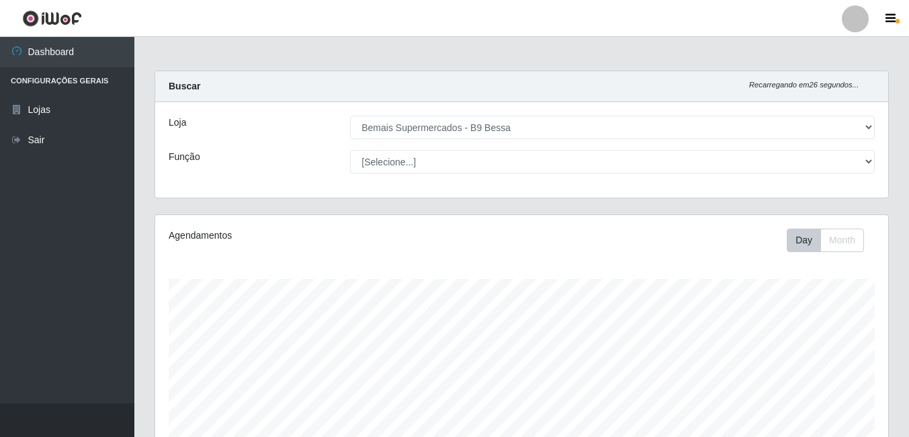
select select "410"
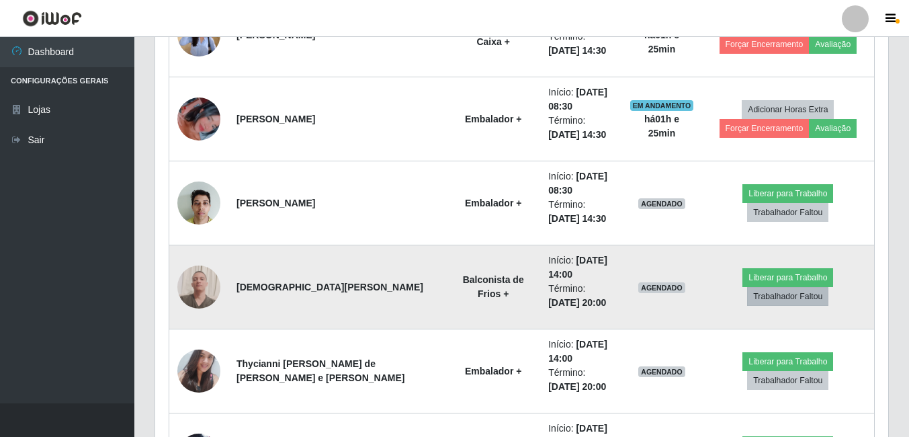
scroll to position [1275, 0]
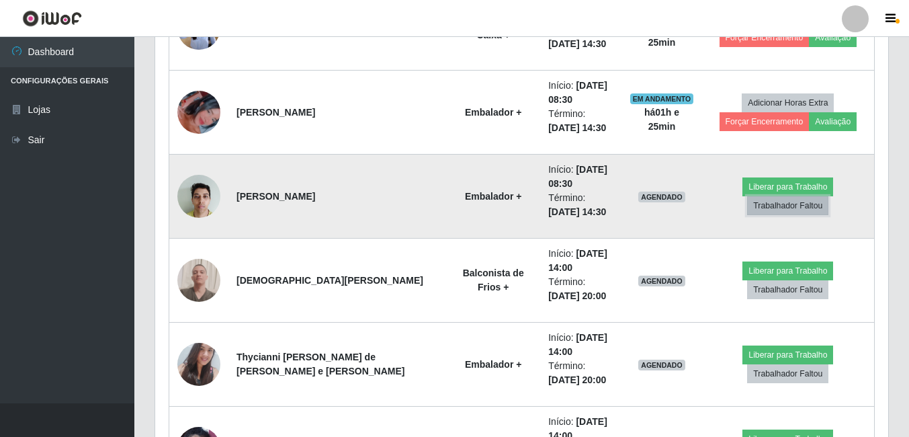
click at [829, 202] on button "Trabalhador Faltou" at bounding box center [787, 205] width 81 height 19
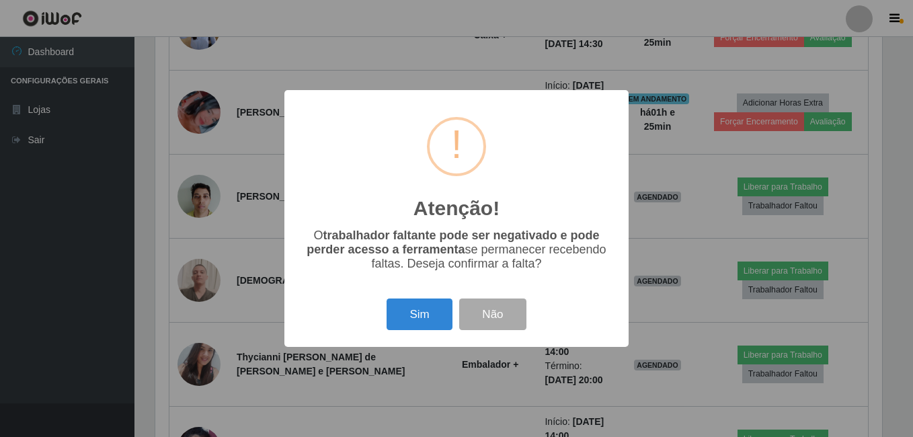
click at [427, 314] on button "Sim" at bounding box center [418, 314] width 65 height 32
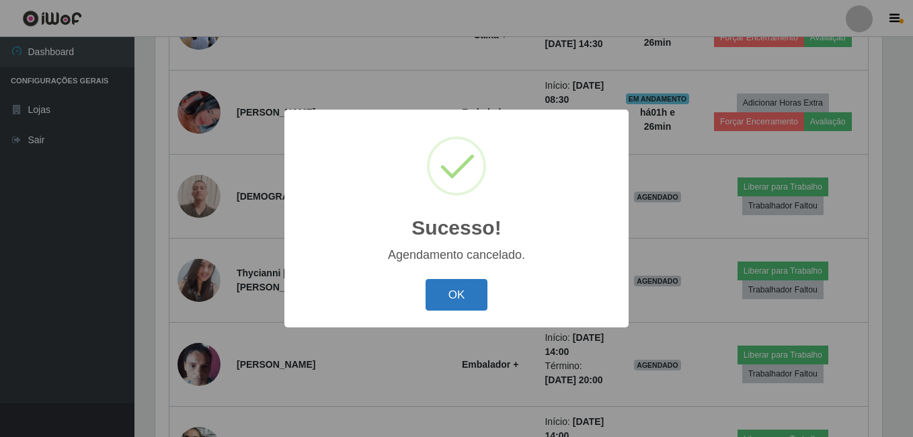
click at [482, 282] on button "OK" at bounding box center [456, 295] width 62 height 32
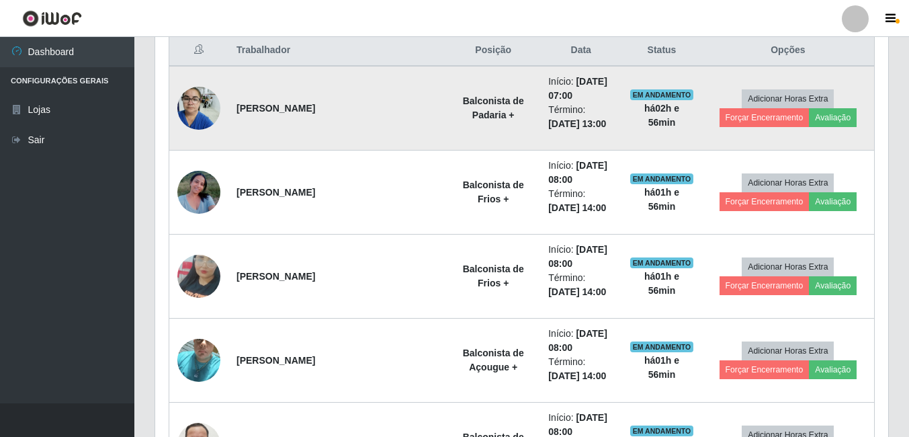
scroll to position [384, 0]
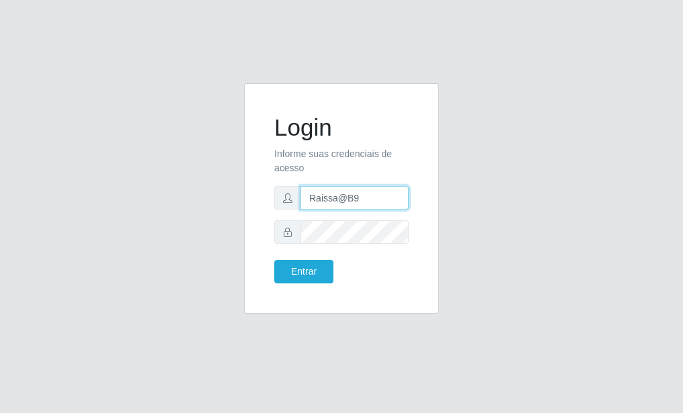
click at [339, 198] on input "Raissa@B9" at bounding box center [354, 198] width 108 height 24
type input "@B9"
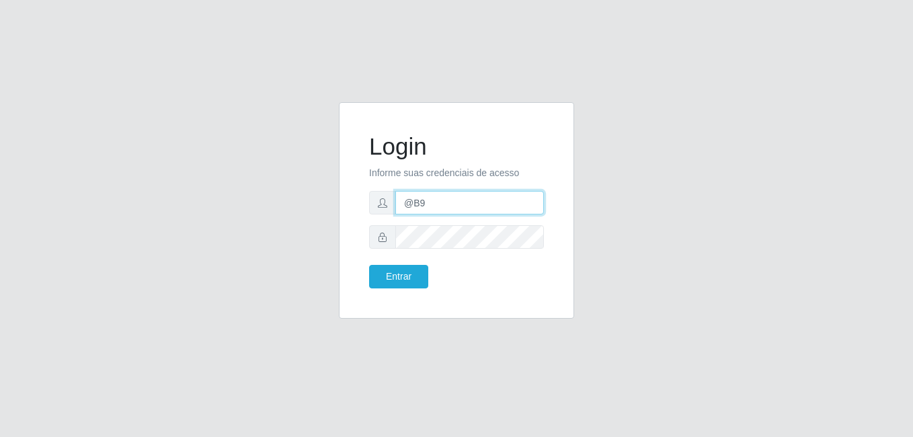
click at [450, 202] on input "@B9" at bounding box center [469, 203] width 149 height 24
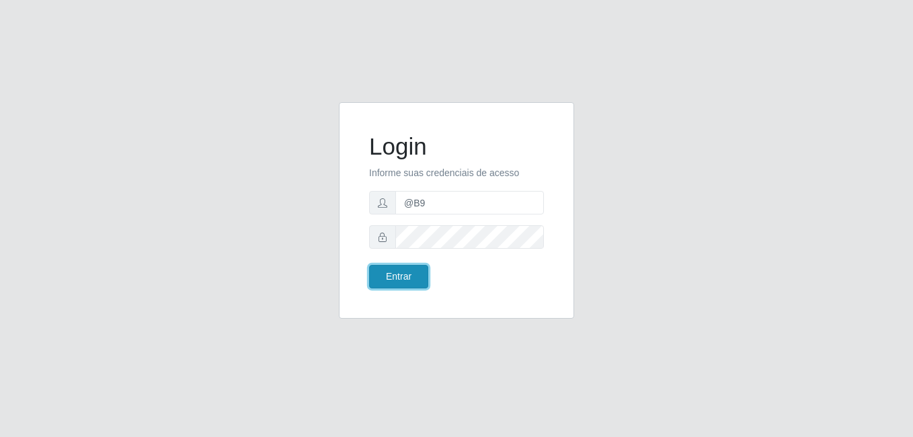
click at [409, 280] on button "Entrar" at bounding box center [398, 277] width 59 height 24
